Goal: Task Accomplishment & Management: Use online tool/utility

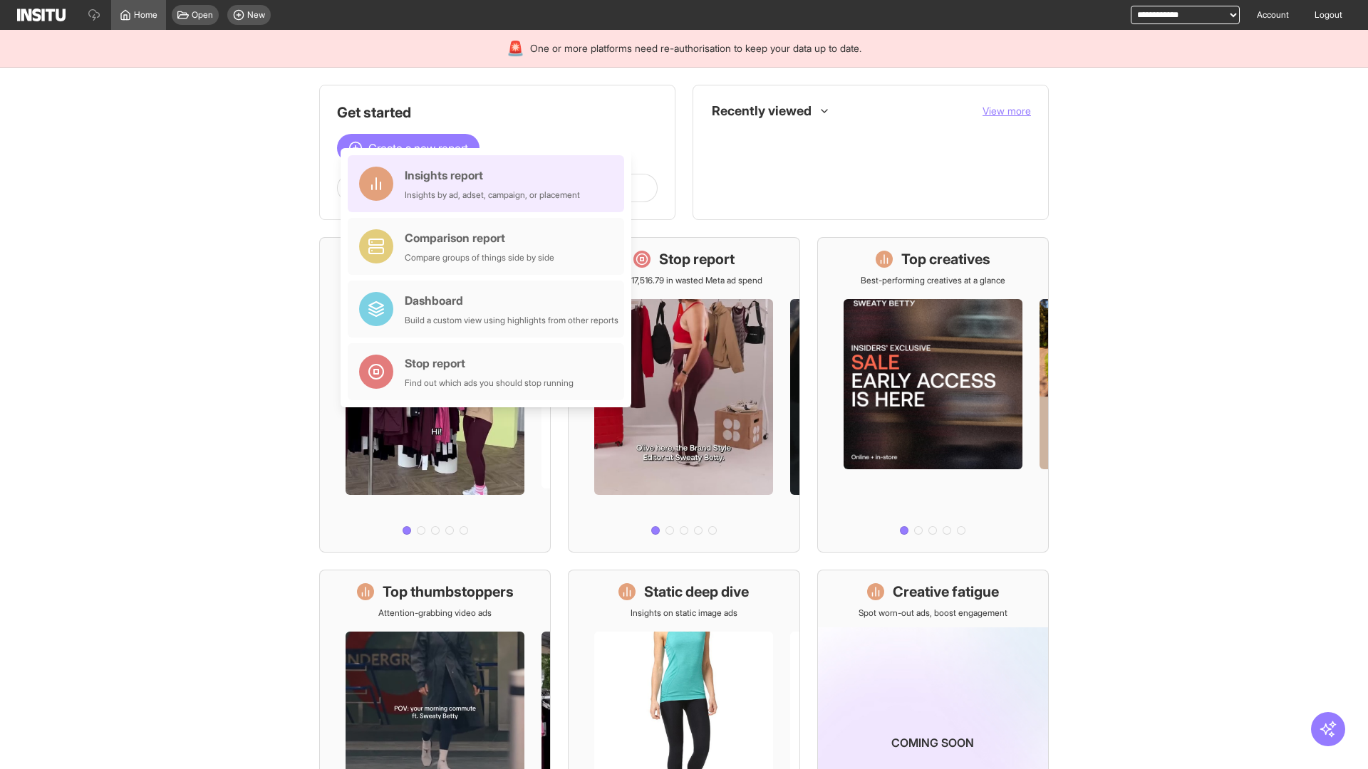
click at [489, 184] on div "Insights report Insights by ad, adset, campaign, or placement" at bounding box center [492, 184] width 175 height 34
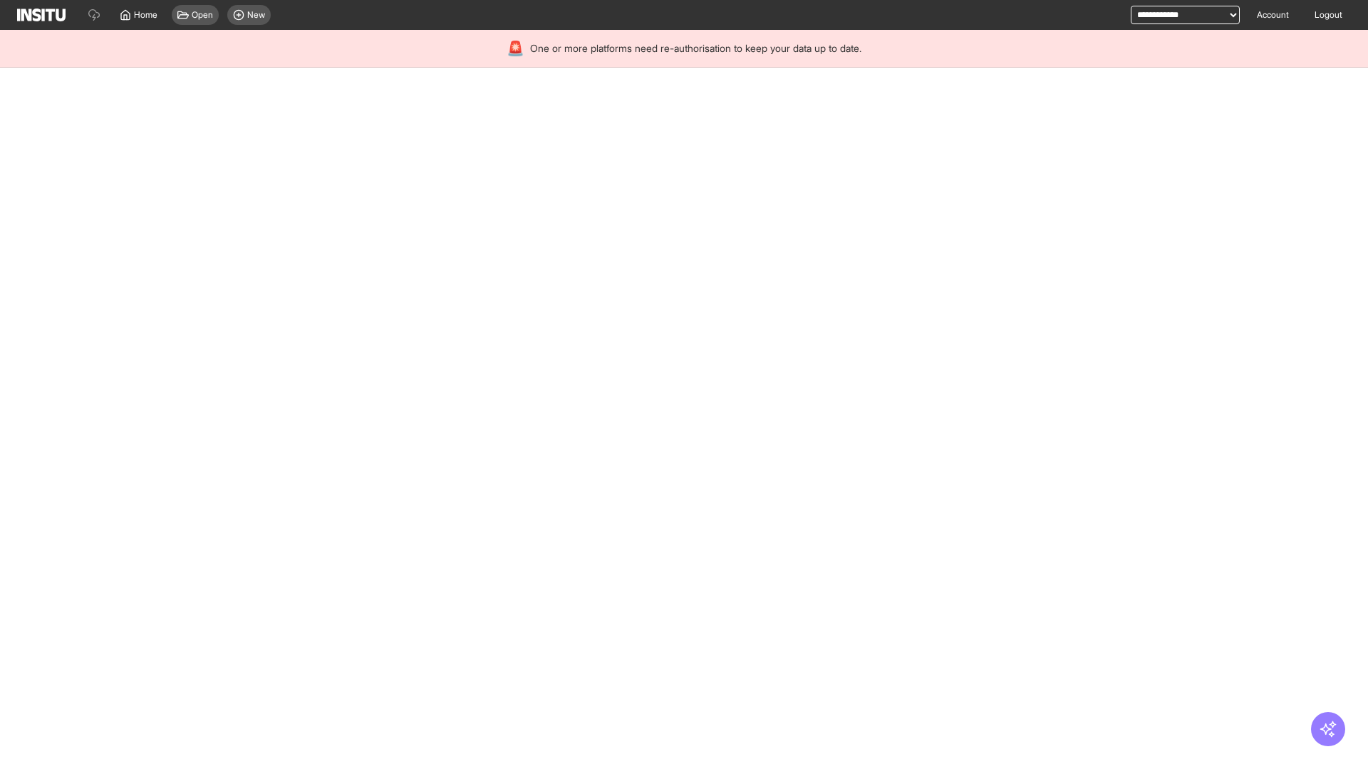
select select "**"
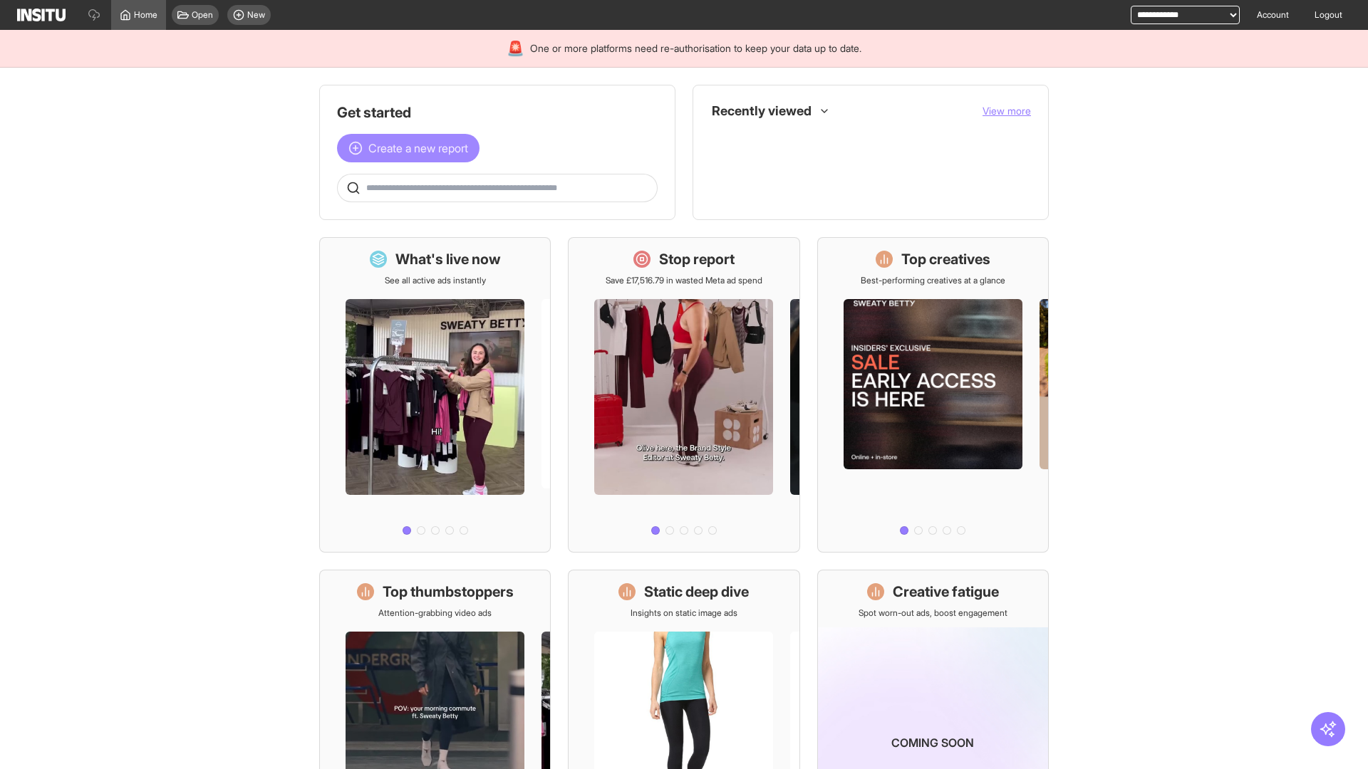
click at [412, 148] on span "Create a new report" at bounding box center [418, 148] width 100 height 17
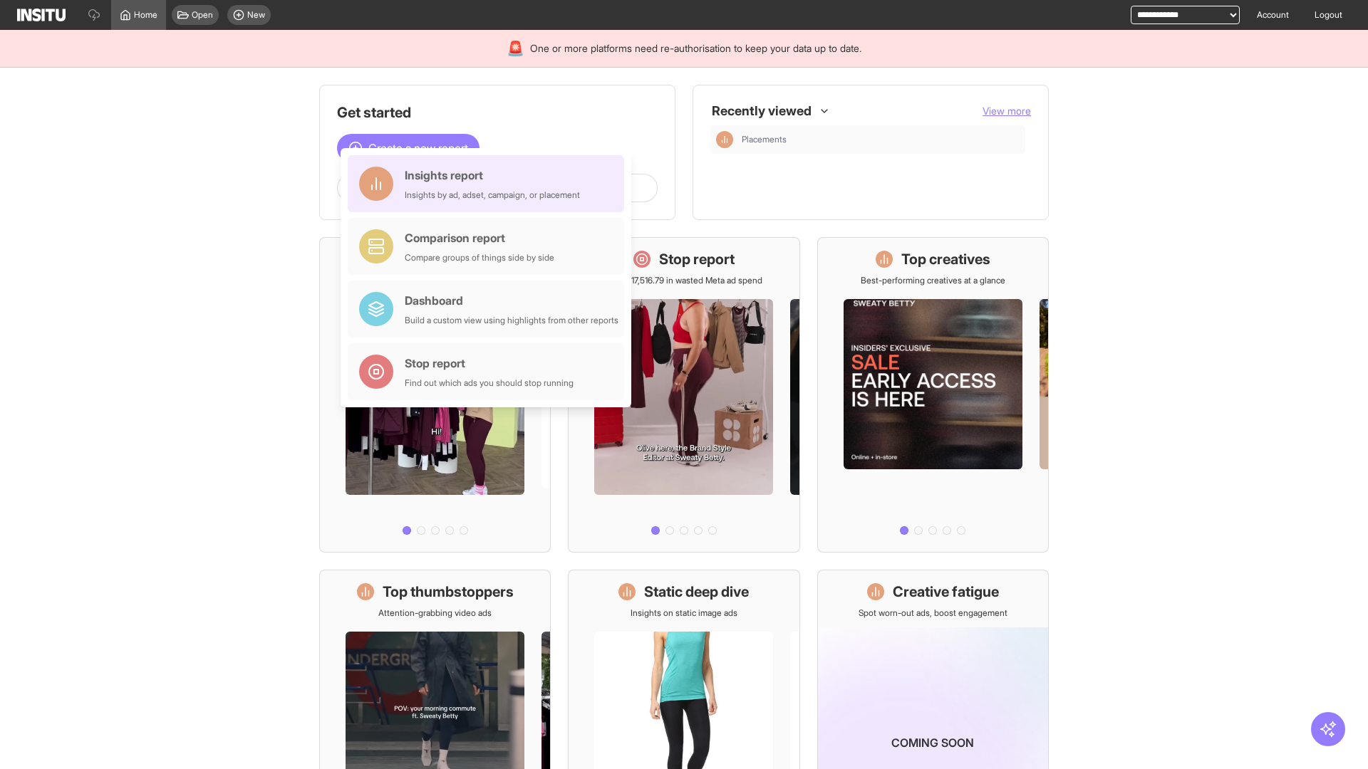
click at [489, 184] on div "Insights report Insights by ad, adset, campaign, or placement" at bounding box center [492, 184] width 175 height 34
